Goal: Find specific page/section: Find specific page/section

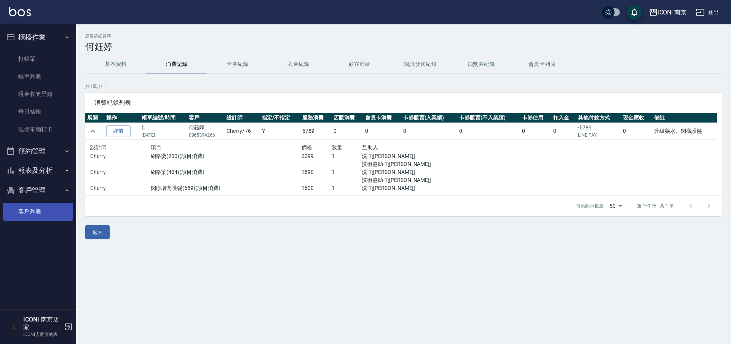
click at [21, 212] on link "客戶列表" at bounding box center [38, 212] width 70 height 18
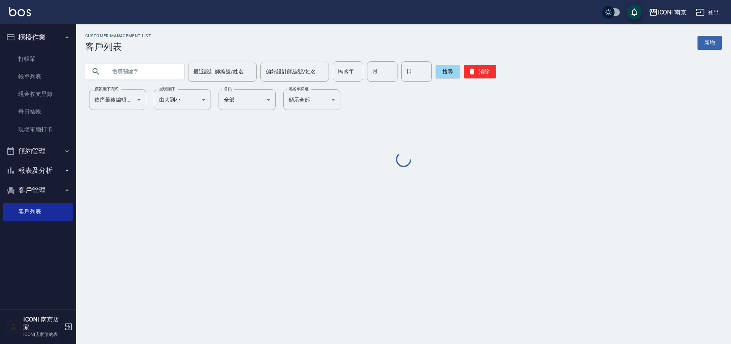
click at [135, 75] on input "text" at bounding box center [143, 71] width 72 height 21
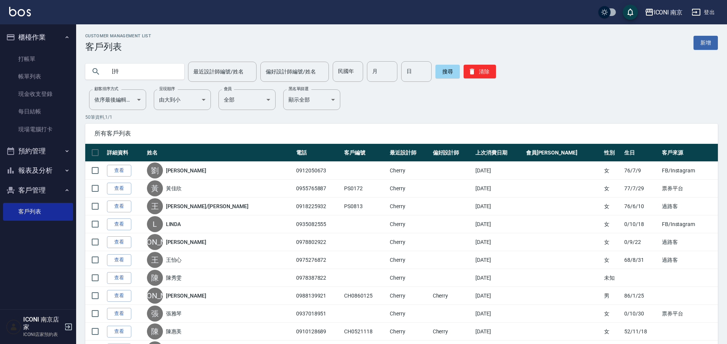
type input "["
type input "[PERSON_NAME]"
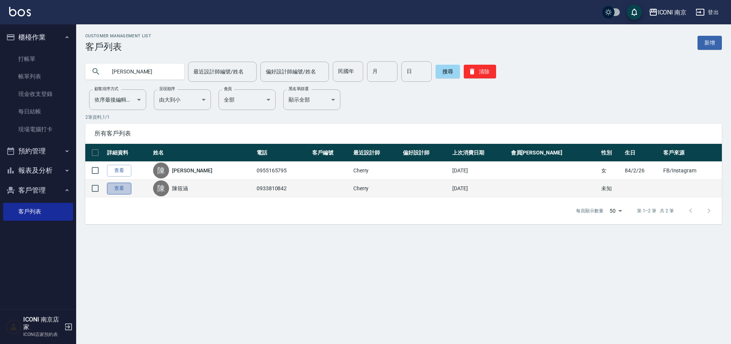
click at [121, 193] on link "查看" at bounding box center [119, 189] width 24 height 12
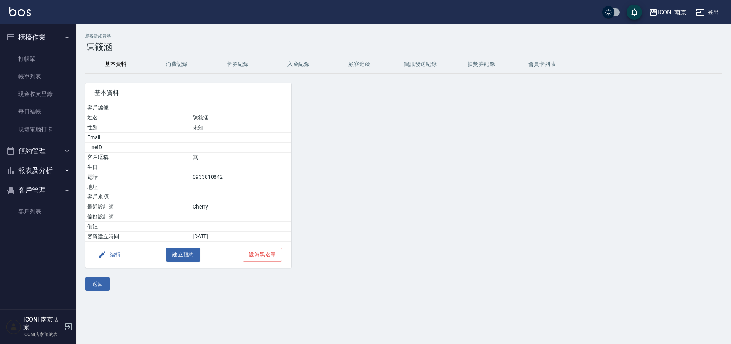
click at [173, 57] on button "消費記錄" at bounding box center [176, 64] width 61 height 18
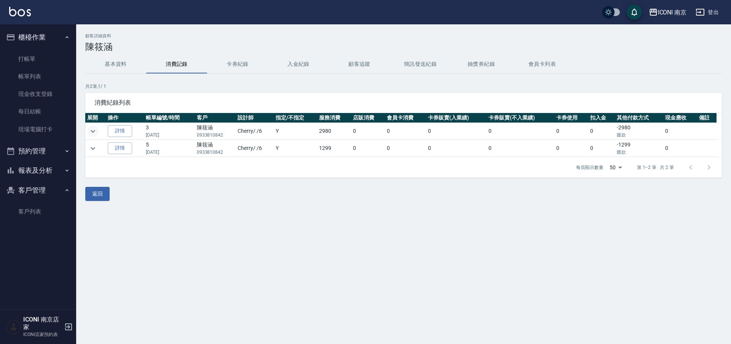
click at [94, 132] on icon "expand row" at bounding box center [92, 131] width 9 height 9
